Goal: Obtain resource: Download file/media

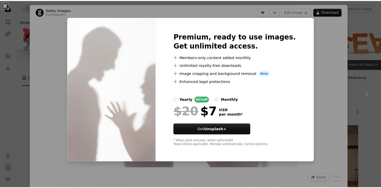
scroll to position [77, 0]
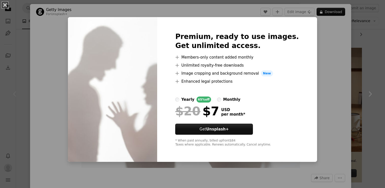
click at [4, 5] on button "An X shape" at bounding box center [5, 5] width 6 height 6
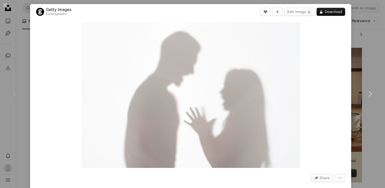
click at [325, 49] on div "Zoom in" at bounding box center [190, 95] width 321 height 150
click at [4, 4] on button "An X shape" at bounding box center [5, 5] width 6 height 6
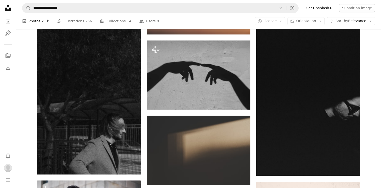
scroll to position [324, 0]
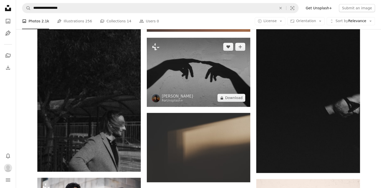
click at [199, 70] on img at bounding box center [199, 72] width 104 height 69
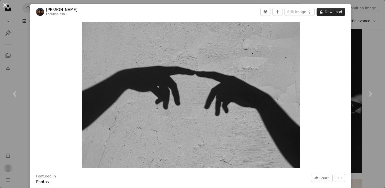
click at [329, 11] on button "A lock Download" at bounding box center [331, 12] width 29 height 8
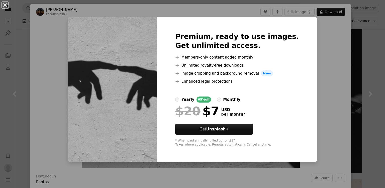
click at [317, 73] on div "An X shape Premium, ready to use images. Get unlimited access. A plus sign Memb…" at bounding box center [192, 94] width 385 height 188
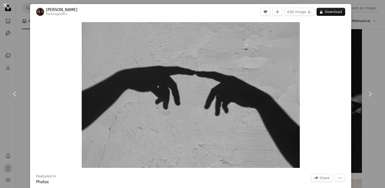
click at [5, 7] on button "An X shape" at bounding box center [5, 5] width 6 height 6
